Goal: Task Accomplishment & Management: Manage account settings

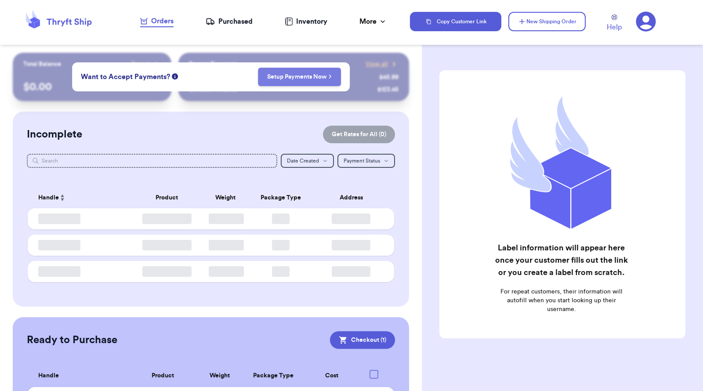
click at [278, 80] on link "Setup Payments Now" at bounding box center [299, 77] width 65 height 9
